Goal: Navigation & Orientation: Find specific page/section

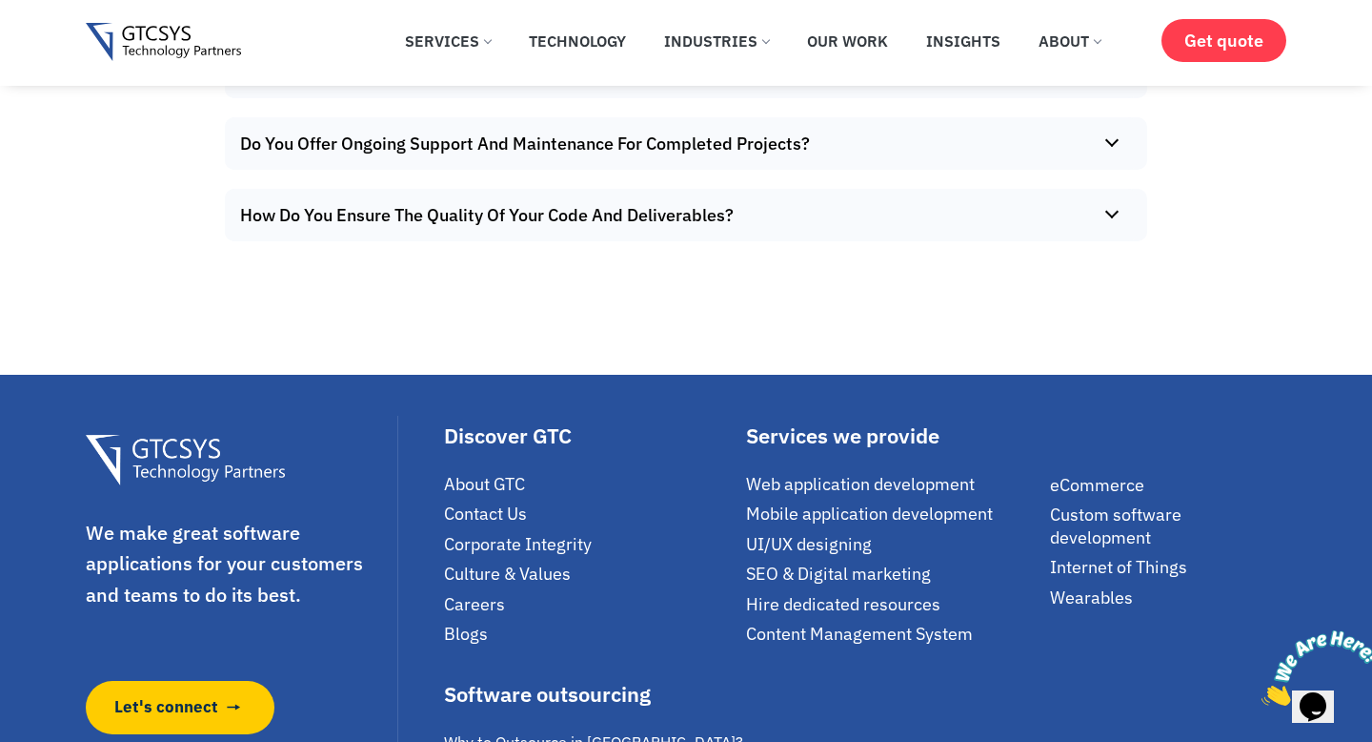
scroll to position [13286, 0]
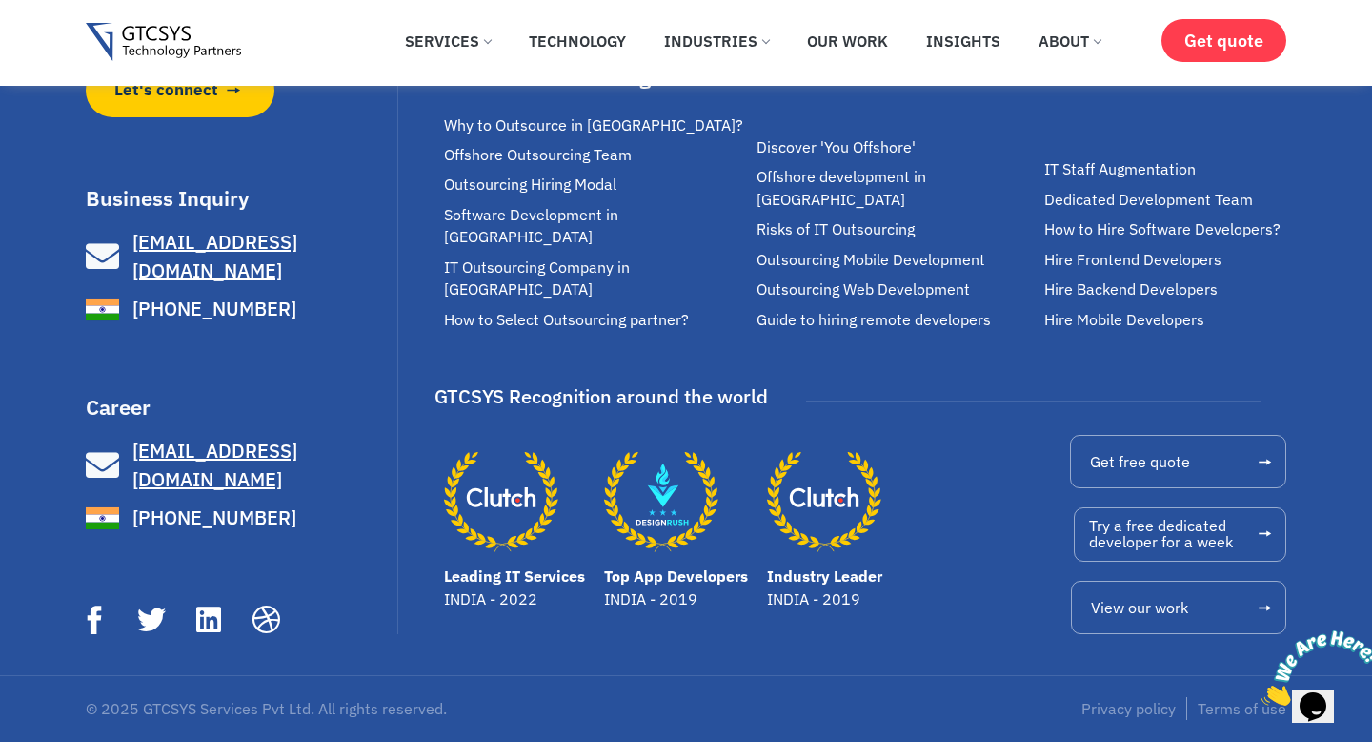
click at [176, 478] on span "[EMAIL_ADDRESS][DOMAIN_NAME]" at bounding box center [214, 464] width 165 height 54
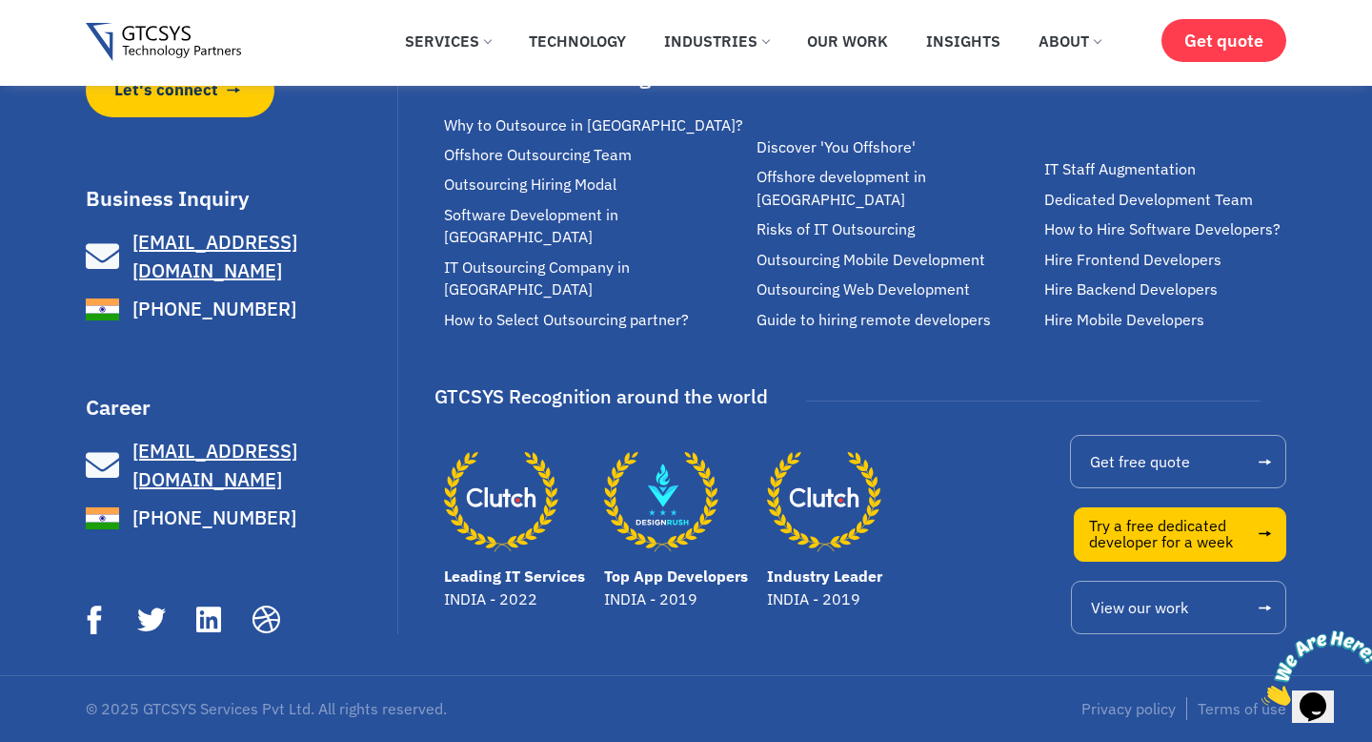
click at [1214, 525] on span "Try a free dedicated developer for a week" at bounding box center [1161, 534] width 144 height 33
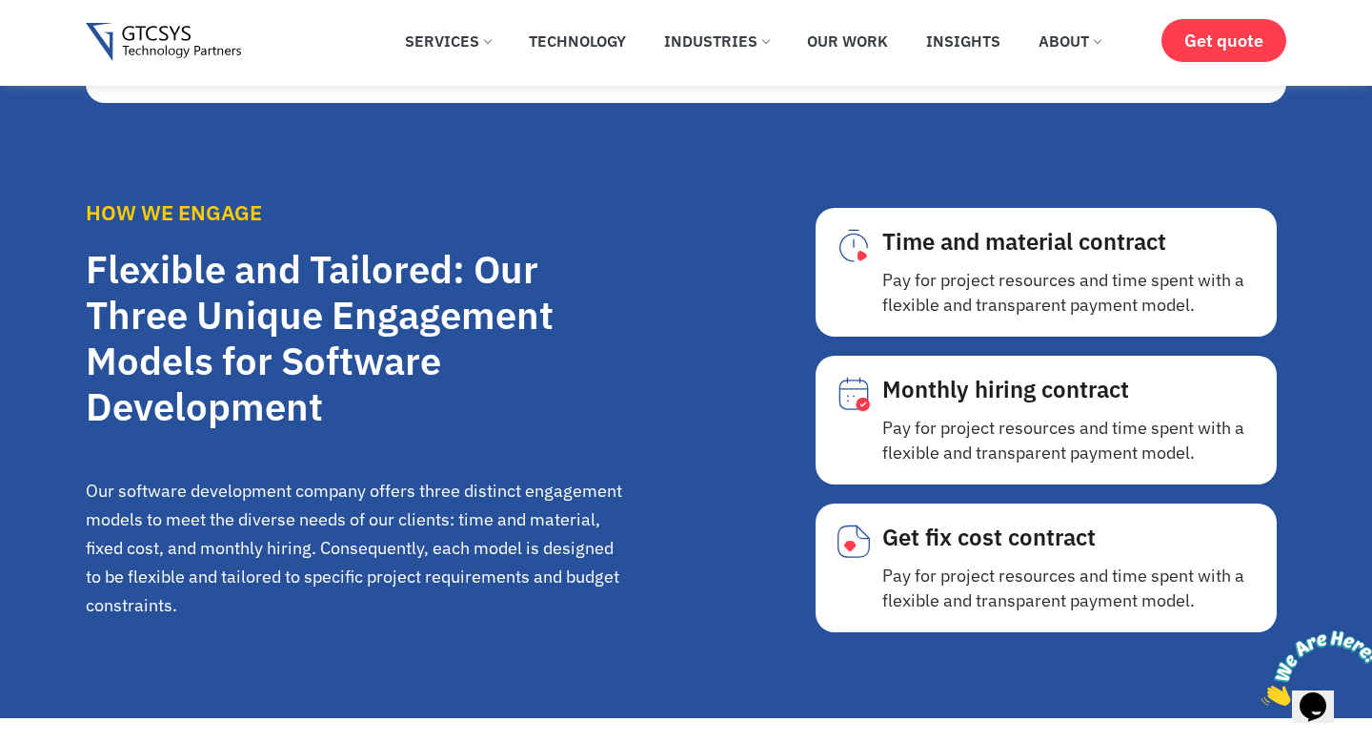
scroll to position [978, 0]
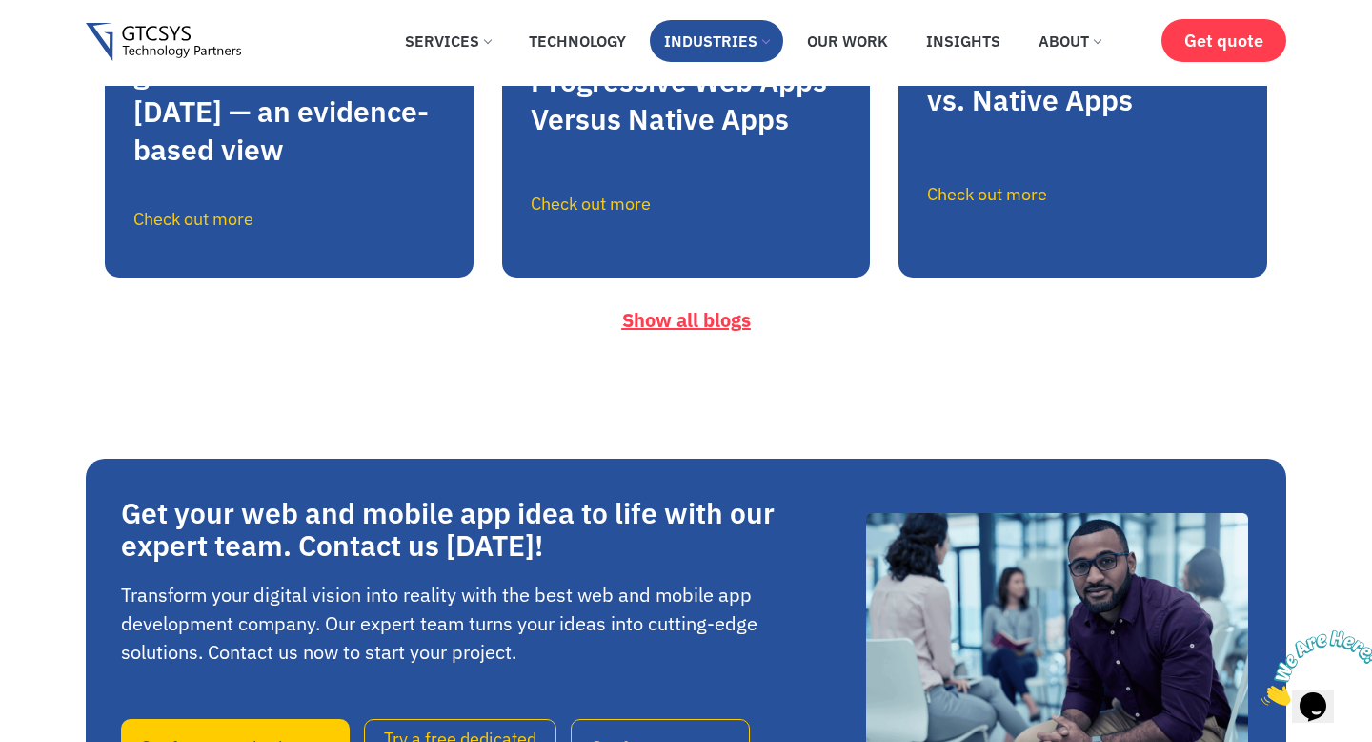
scroll to position [11221, 0]
